Goal: Check status: Check status

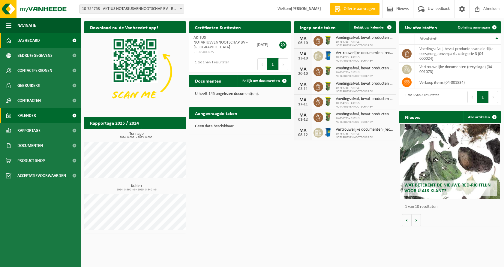
click at [15, 114] on link "Kalender" at bounding box center [40, 115] width 81 height 15
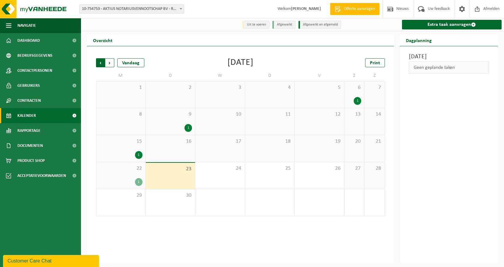
click at [107, 64] on span "Volgende" at bounding box center [109, 62] width 9 height 9
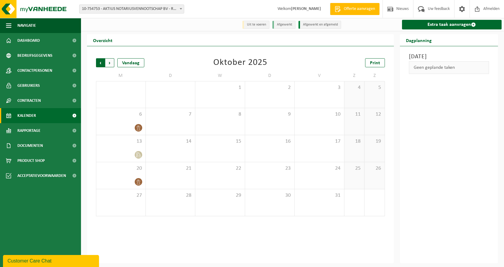
click at [110, 63] on span "Volgende" at bounding box center [109, 62] width 9 height 9
click at [111, 63] on span "Volgende" at bounding box center [109, 62] width 9 height 9
click at [108, 62] on span "Volgende" at bounding box center [109, 62] width 9 height 9
click at [486, 7] on span "Afmelden" at bounding box center [491, 9] width 19 height 18
